Goal: Information Seeking & Learning: Learn about a topic

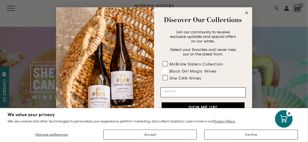
click at [165, 71] on rect "POPUP Form" at bounding box center [164, 70] width 5 height 5
click at [165, 63] on rect "POPUP Form" at bounding box center [164, 63] width 5 height 5
click at [164, 77] on rect "POPUP Form" at bounding box center [164, 77] width 5 height 5
click at [246, 11] on circle "Close dialog" at bounding box center [246, 13] width 6 height 6
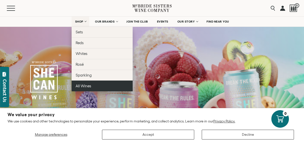
click at [81, 84] on span "All Wines" at bounding box center [84, 86] width 16 height 4
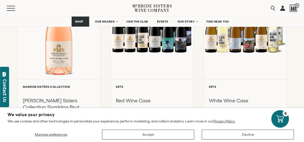
scroll to position [286, 0]
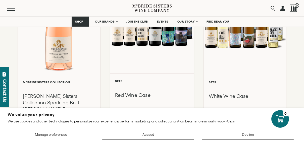
click at [155, 34] on div at bounding box center [152, 19] width 84 height 107
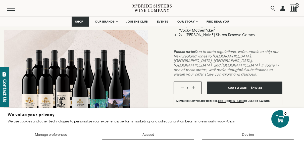
scroll to position [171, 0]
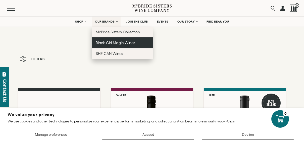
click at [115, 42] on span "Black Girl Magic Wines" at bounding box center [115, 43] width 39 height 4
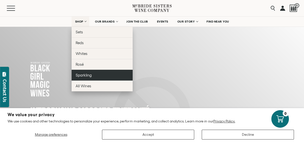
click at [83, 74] on span "Sparkling" at bounding box center [84, 75] width 16 height 4
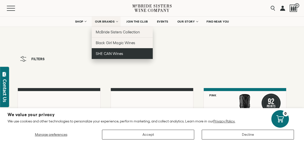
click at [106, 53] on span "SHE CAN Wines" at bounding box center [109, 53] width 27 height 4
